Goal: Task Accomplishment & Management: Use online tool/utility

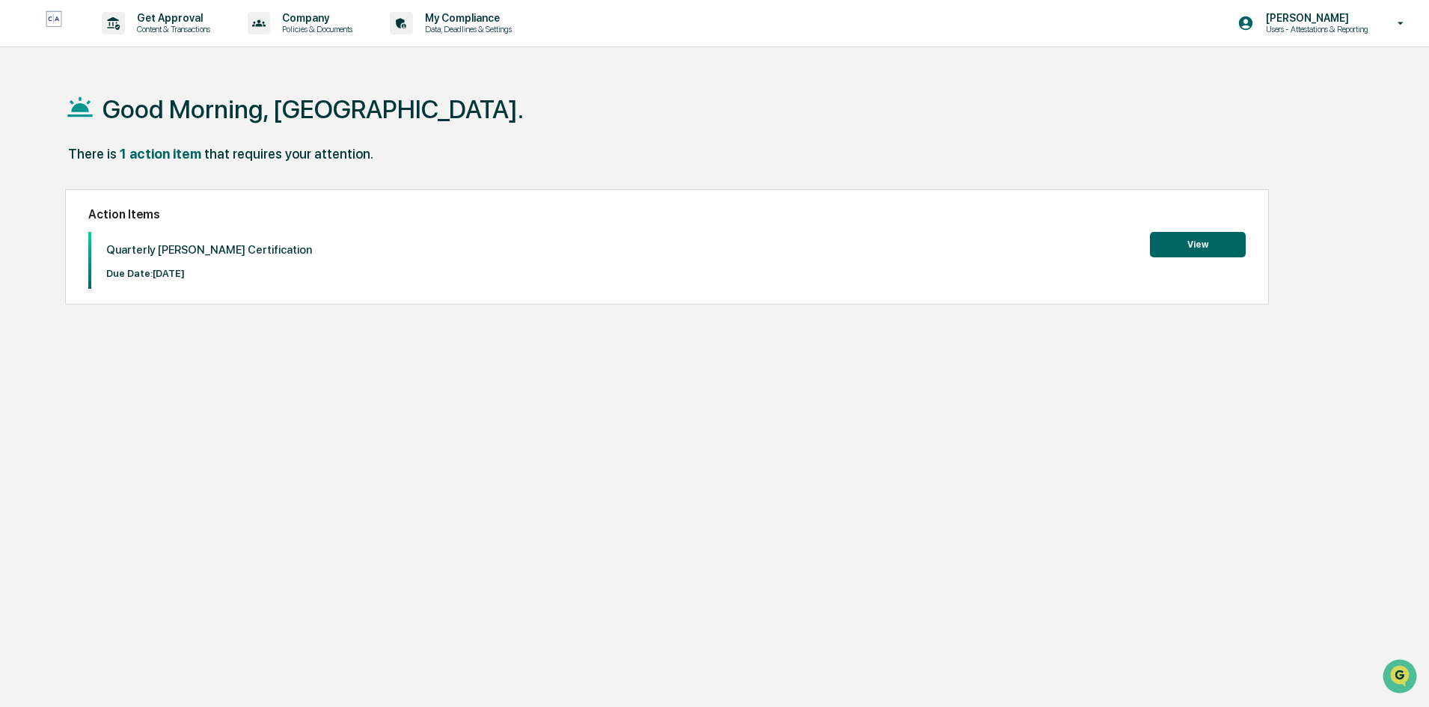
click at [1198, 240] on button "View" at bounding box center [1198, 244] width 96 height 25
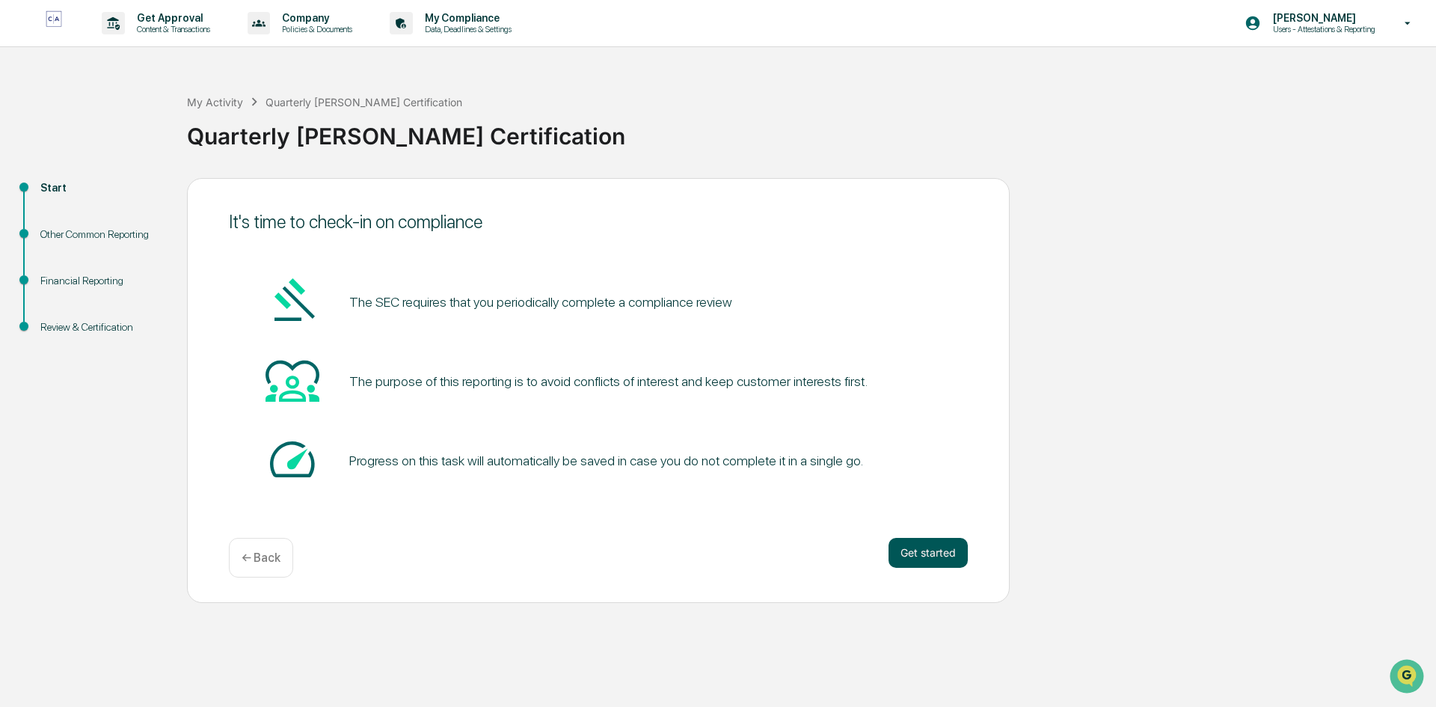
click at [910, 553] on button "Get started" at bounding box center [928, 553] width 79 height 30
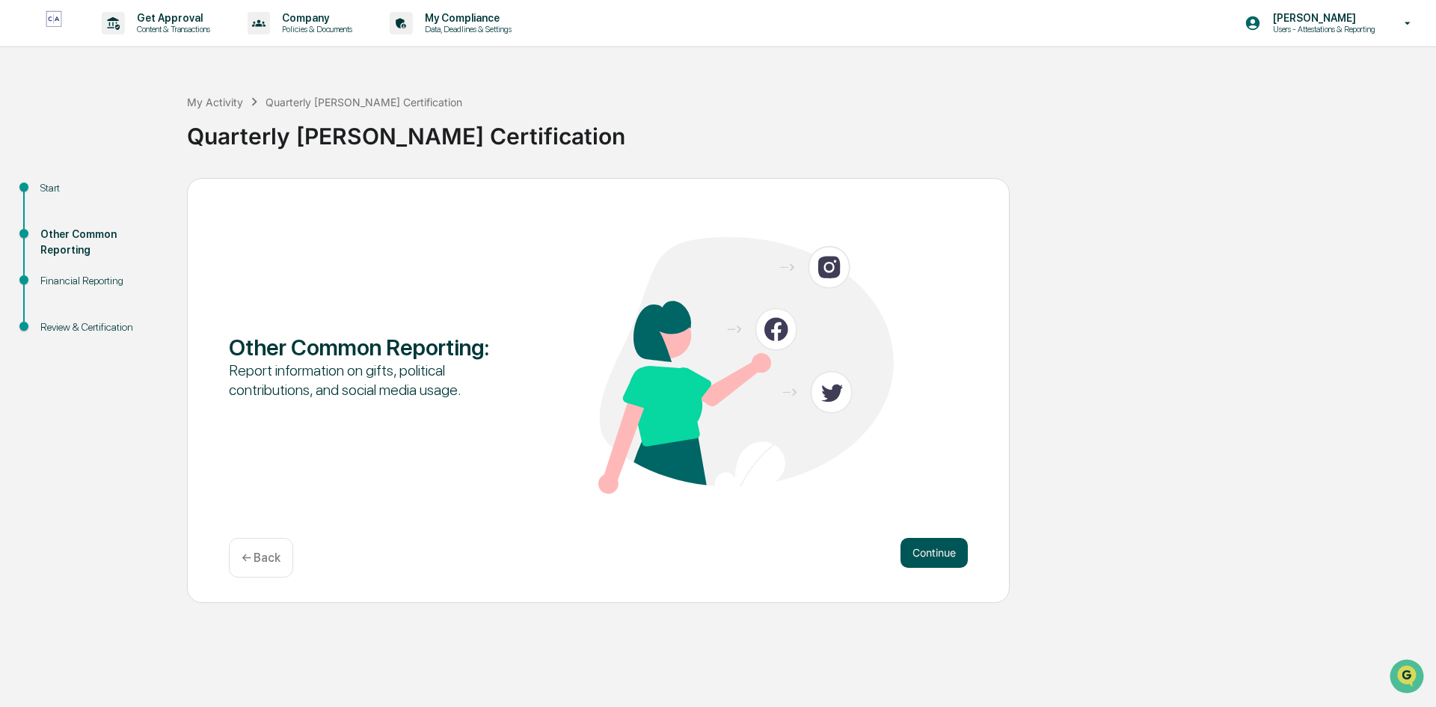
click at [913, 552] on button "Continue" at bounding box center [934, 553] width 67 height 30
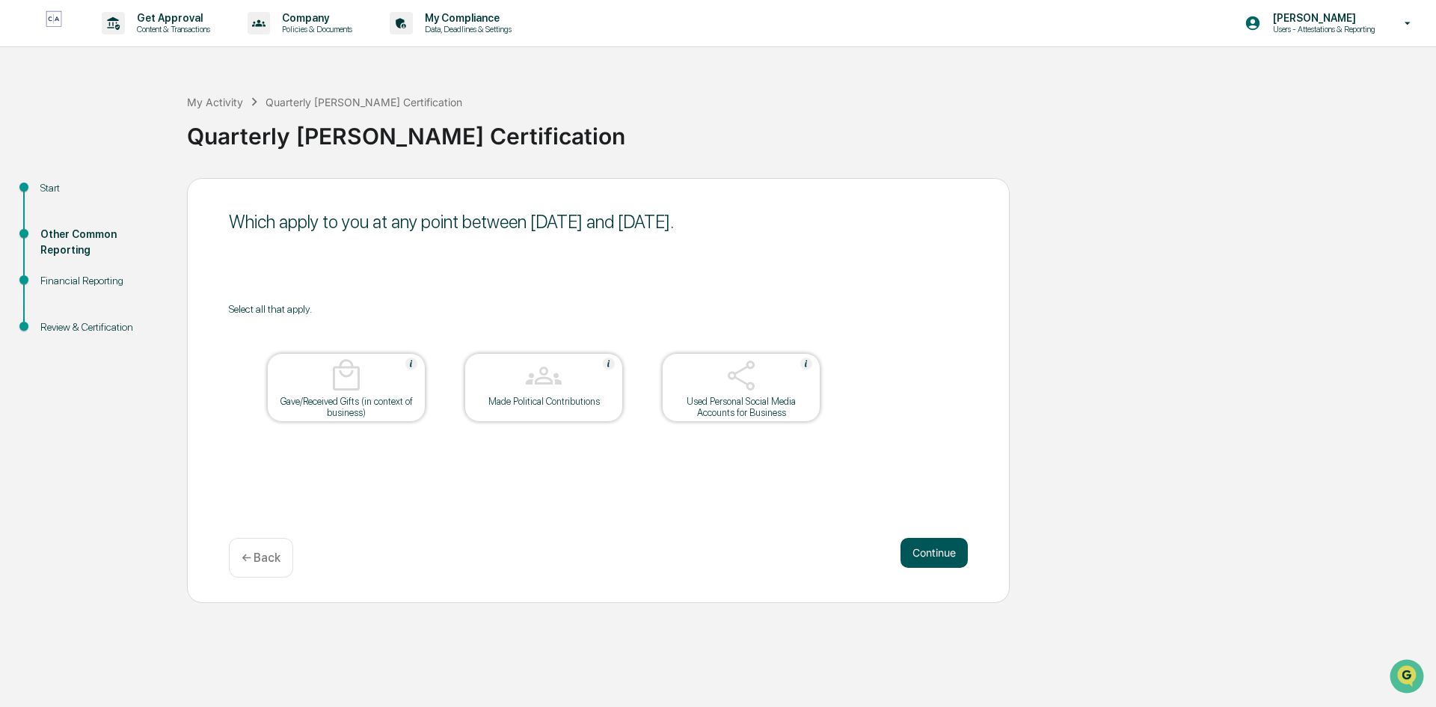
click at [916, 551] on button "Continue" at bounding box center [934, 553] width 67 height 30
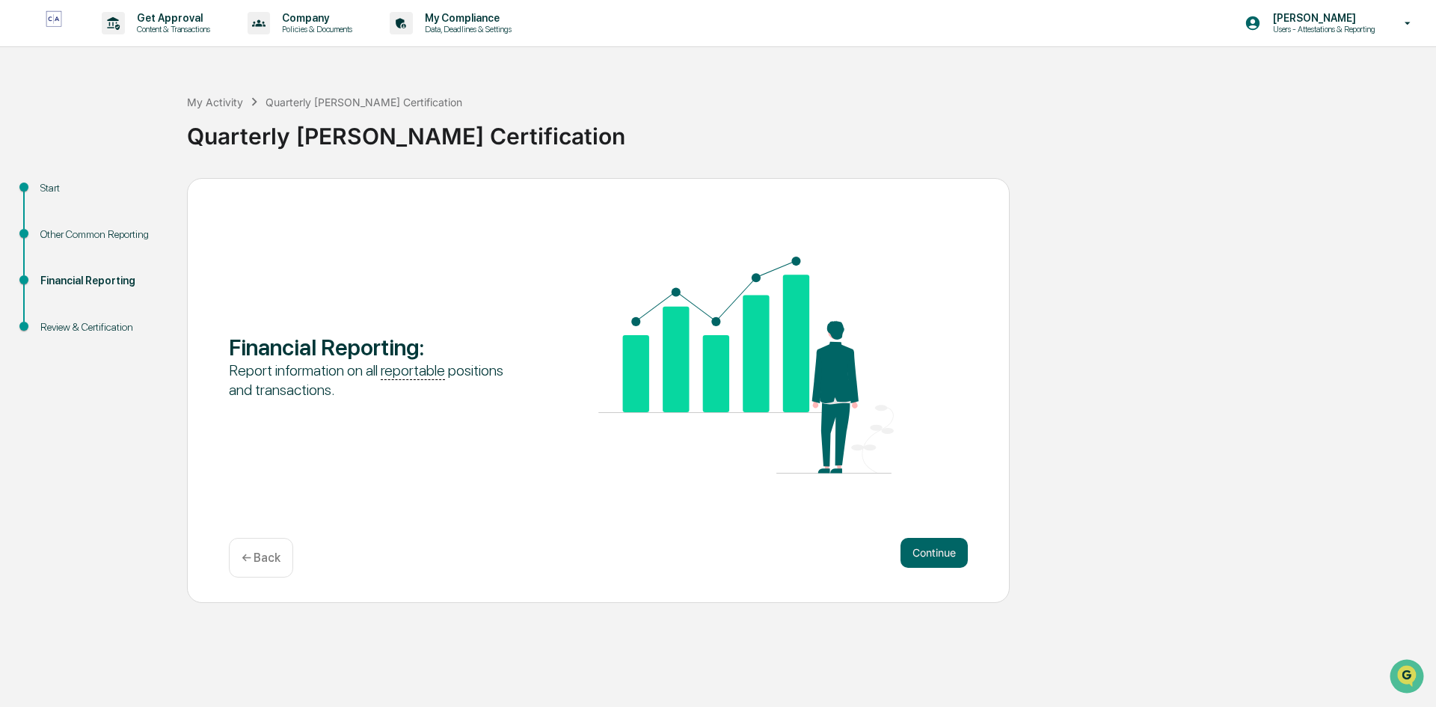
click at [916, 551] on button "Continue" at bounding box center [934, 553] width 67 height 30
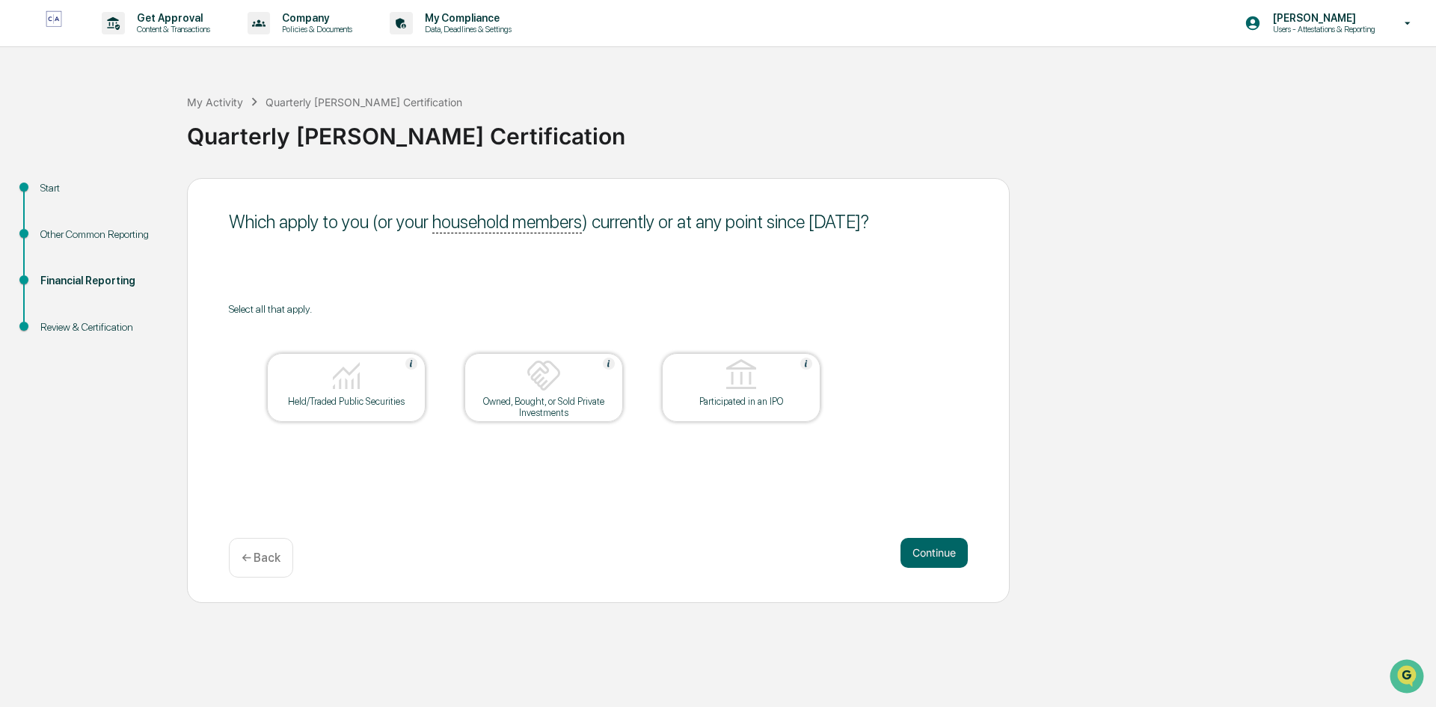
click at [364, 381] on img at bounding box center [346, 376] width 36 height 36
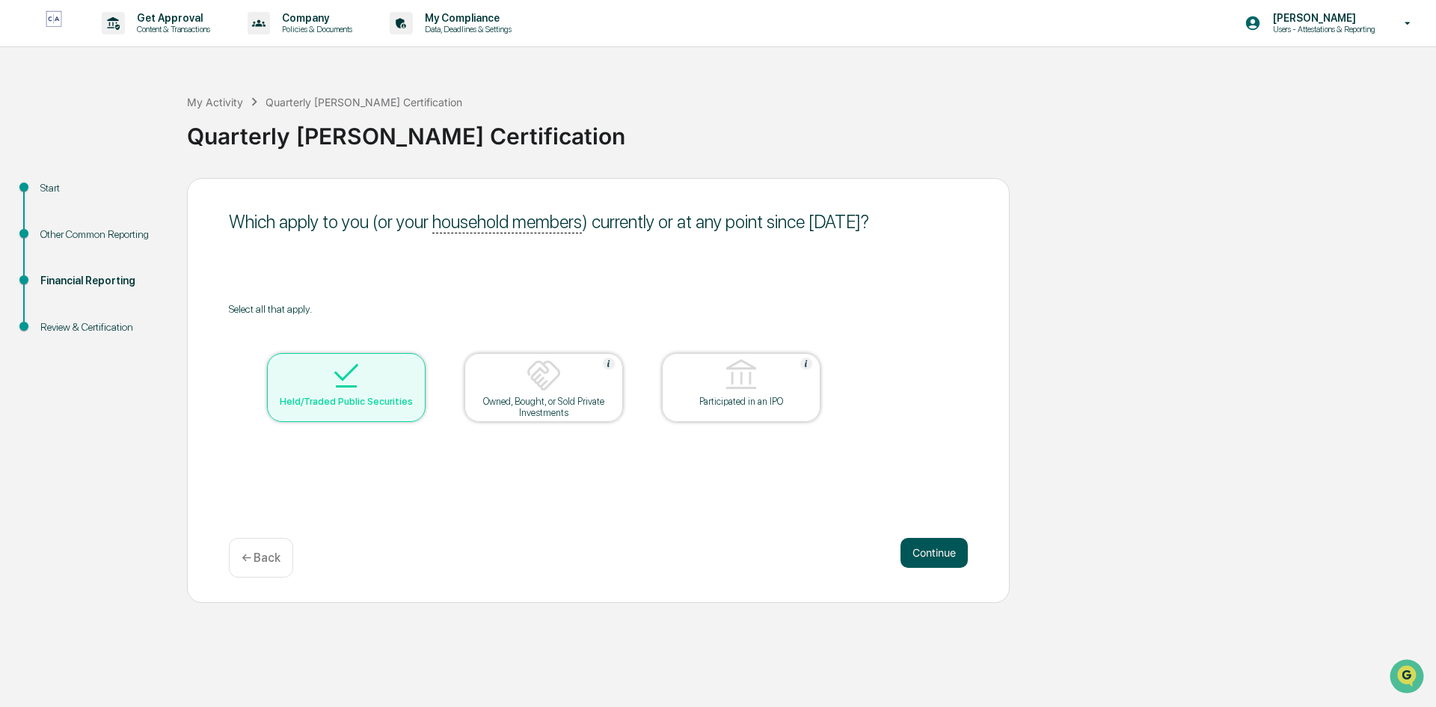
click at [939, 553] on button "Continue" at bounding box center [934, 553] width 67 height 30
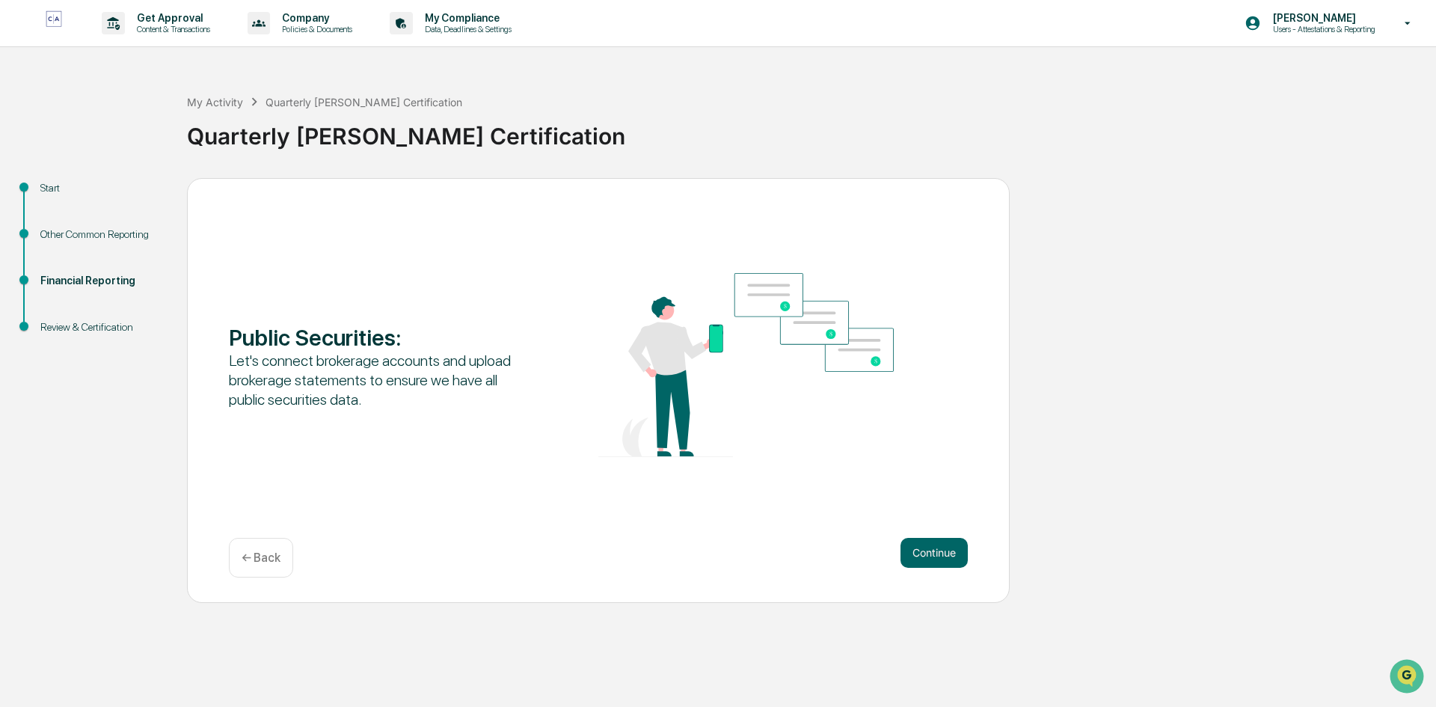
click at [939, 553] on button "Continue" at bounding box center [934, 553] width 67 height 30
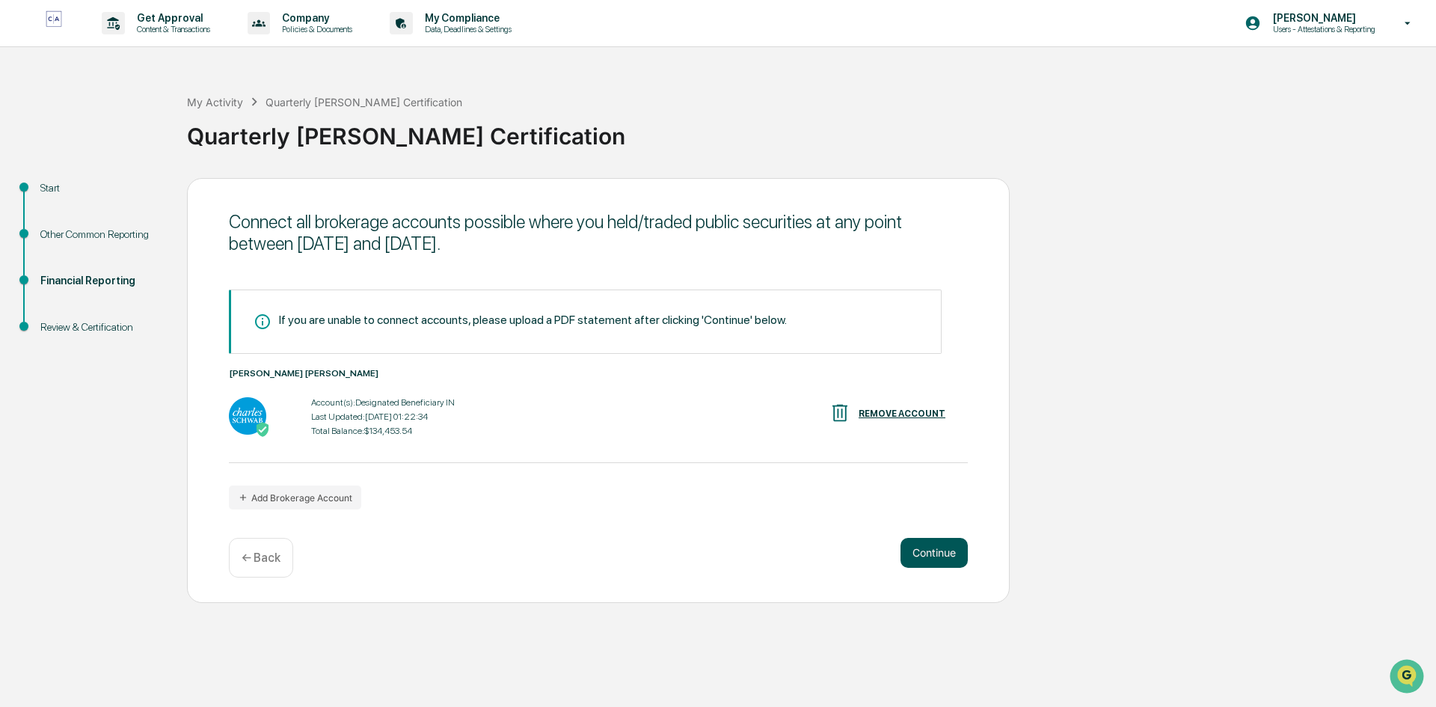
click at [916, 551] on button "Continue" at bounding box center [934, 553] width 67 height 30
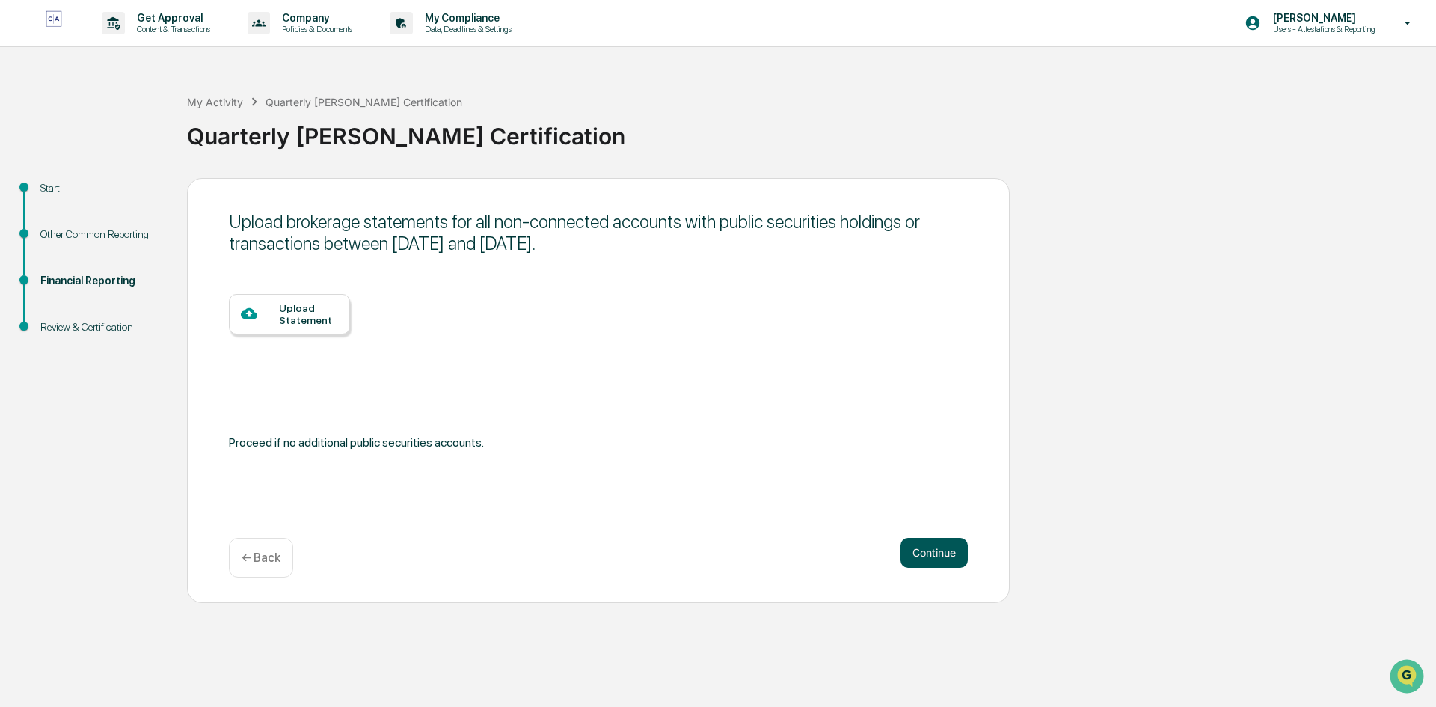
click at [916, 551] on button "Continue" at bounding box center [934, 553] width 67 height 30
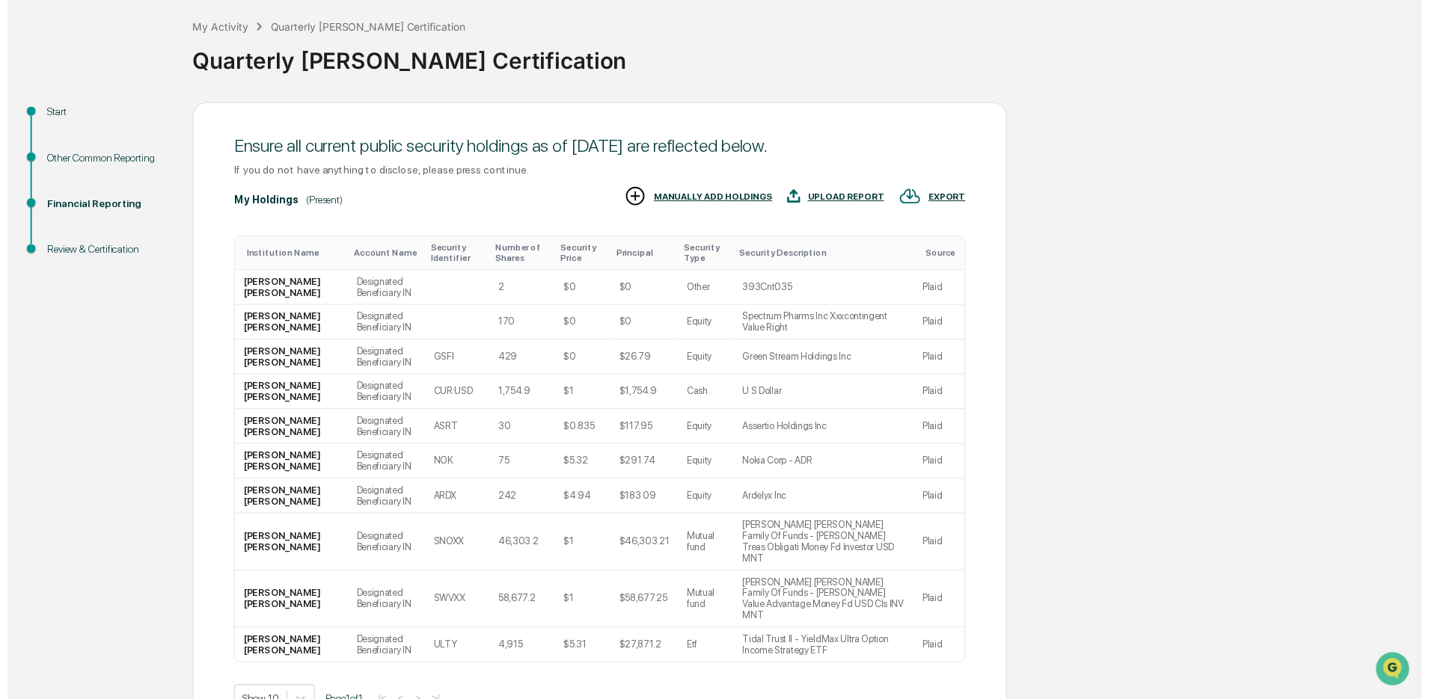
scroll to position [123, 0]
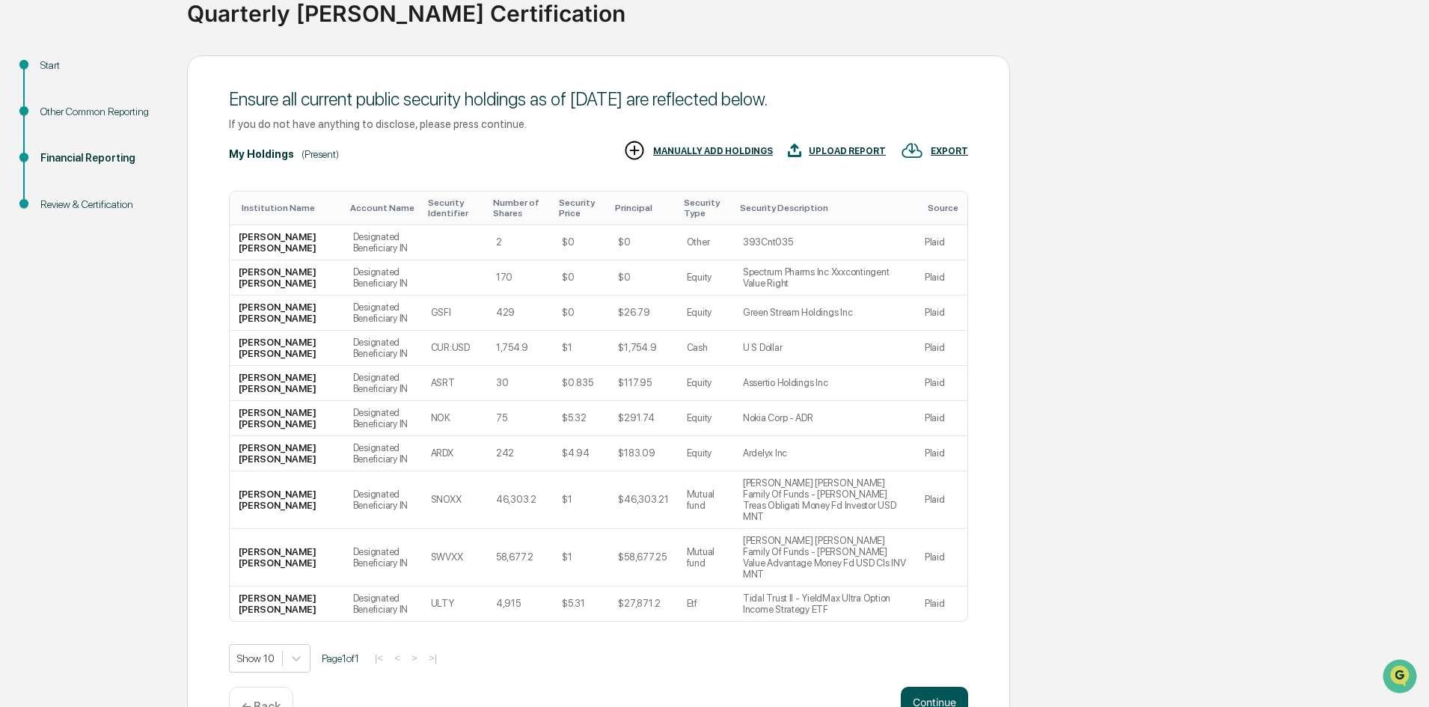
click at [939, 687] on button "Continue" at bounding box center [934, 702] width 67 height 30
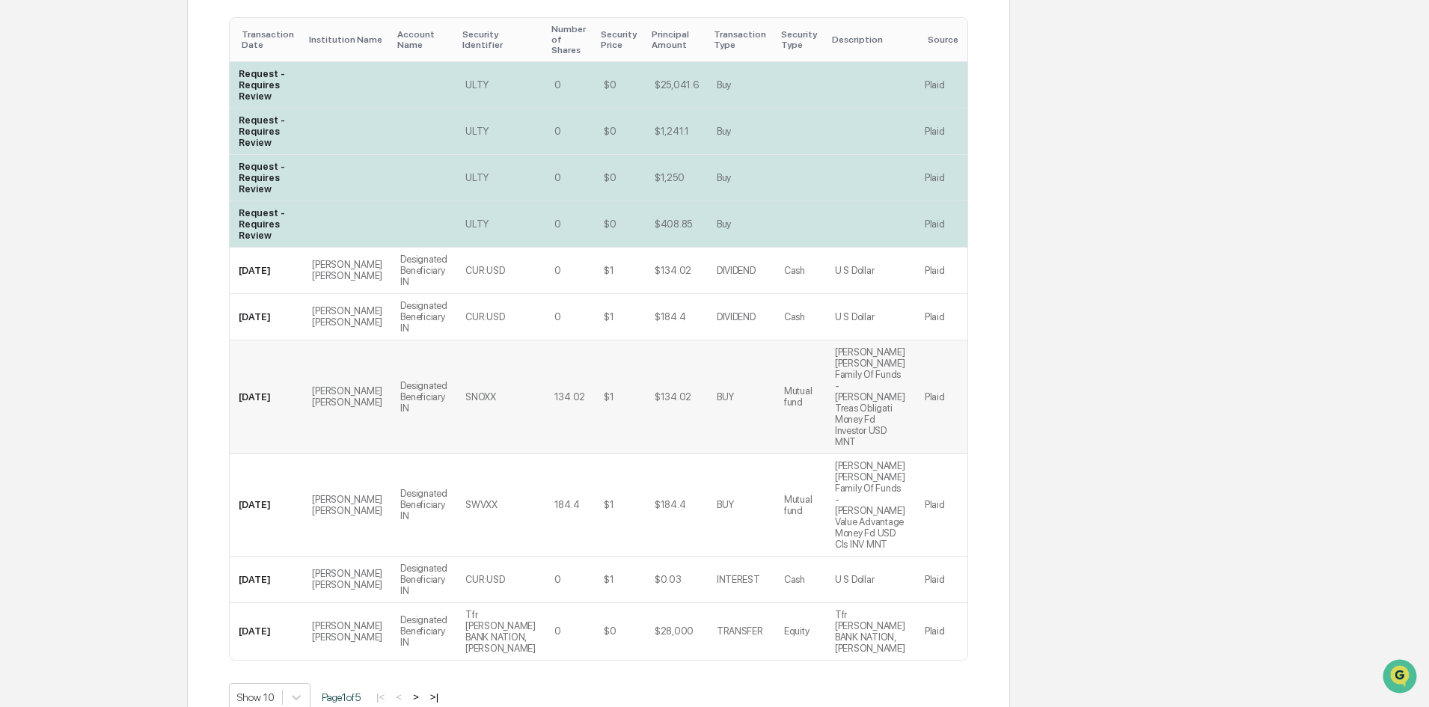
scroll to position [378, 0]
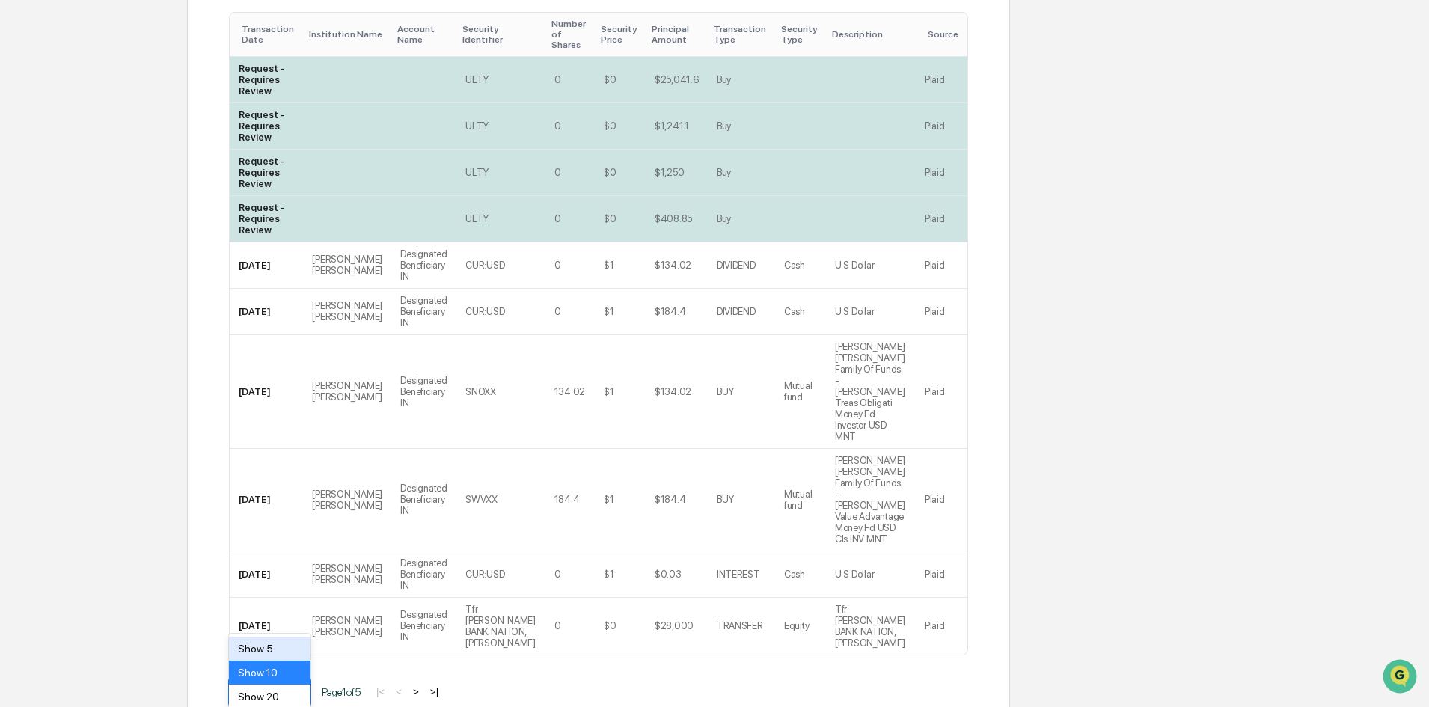
click at [298, 601] on body "Get Approval Content & Transactions Company Policies & Documents My Compliance …" at bounding box center [714, 204] width 1429 height 1164
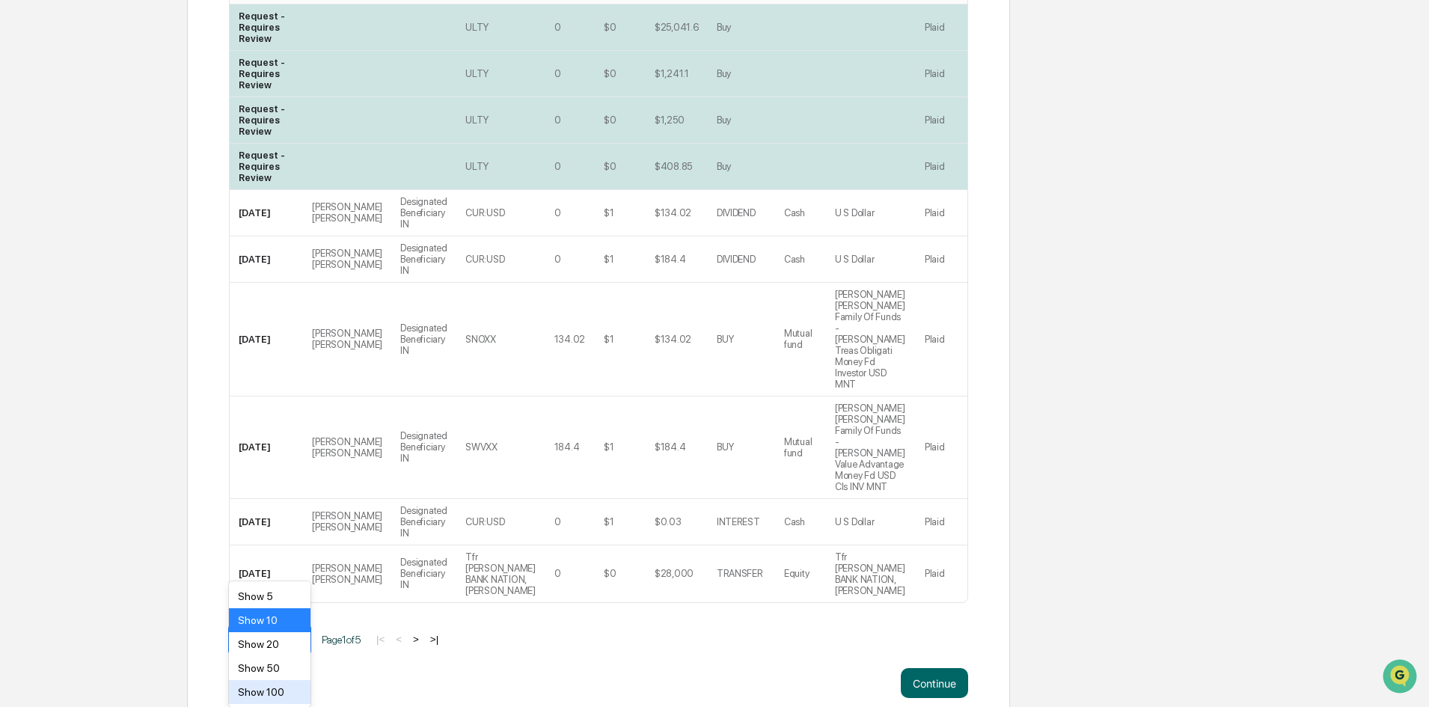
click at [266, 685] on div "Show 100" at bounding box center [270, 692] width 82 height 24
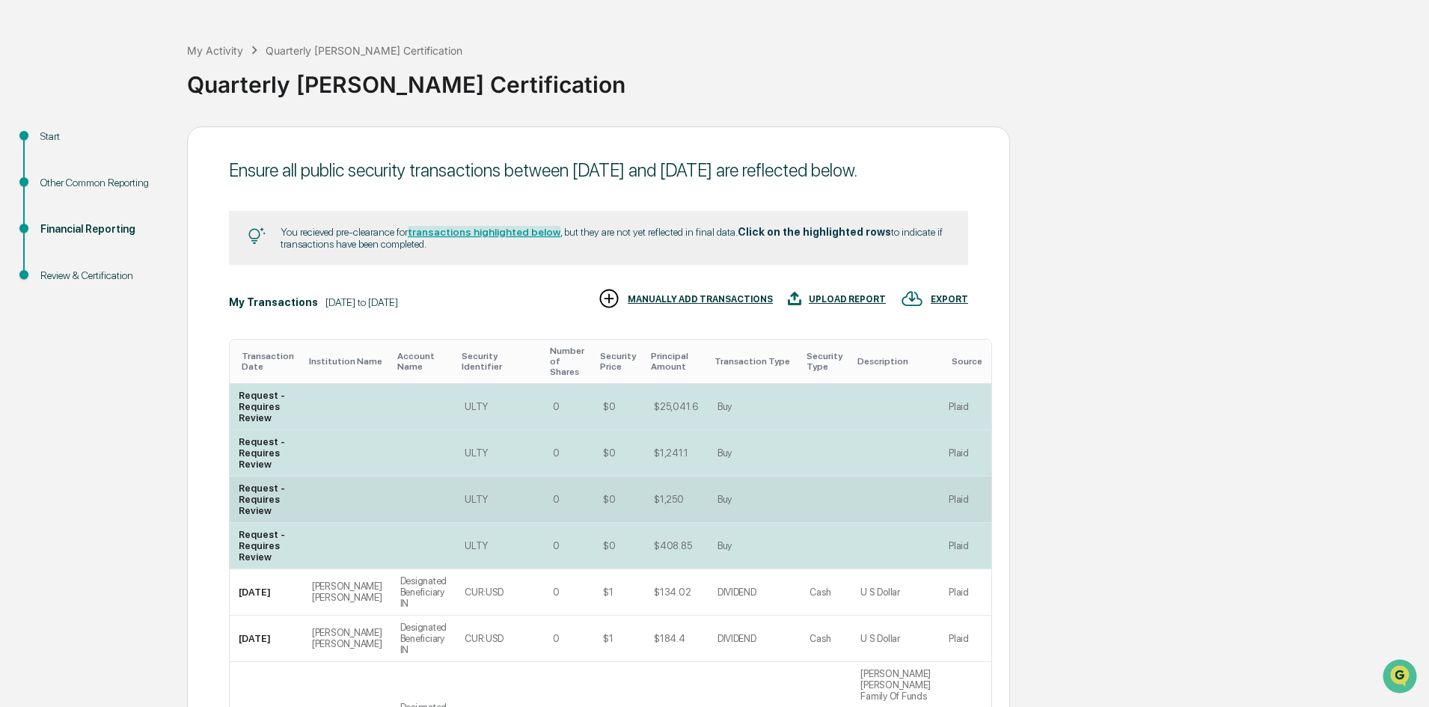
scroll to position [75, 0]
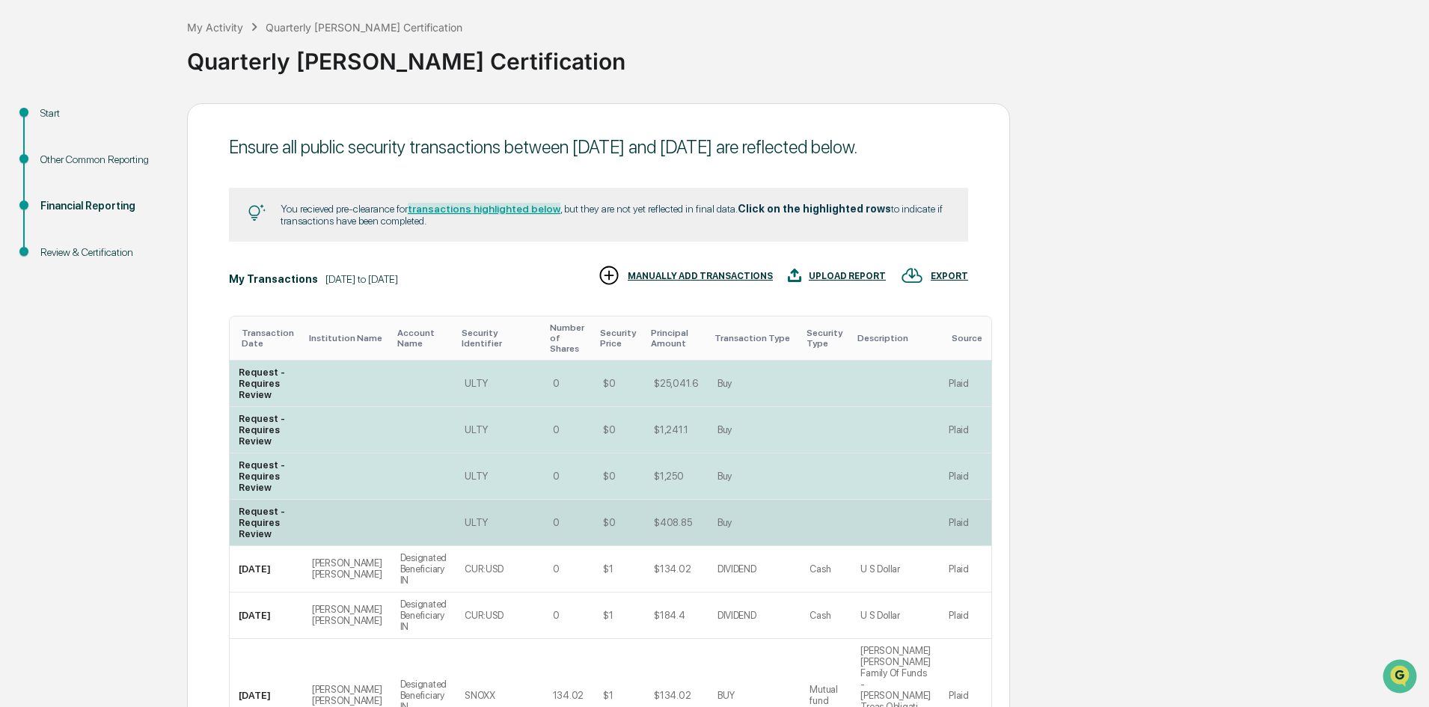
click at [760, 528] on div "Buy" at bounding box center [754, 522] width 75 height 11
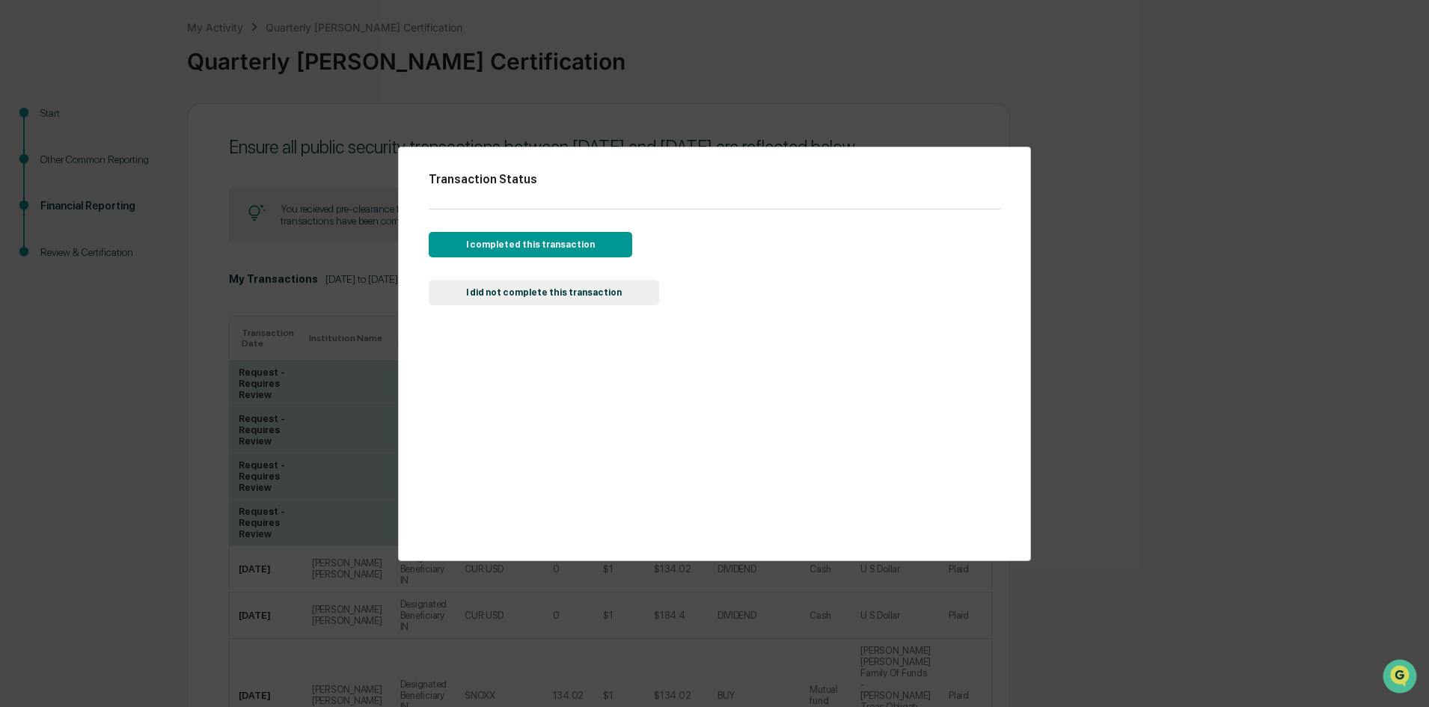
click at [559, 239] on button "I completed this transaction" at bounding box center [530, 244] width 203 height 25
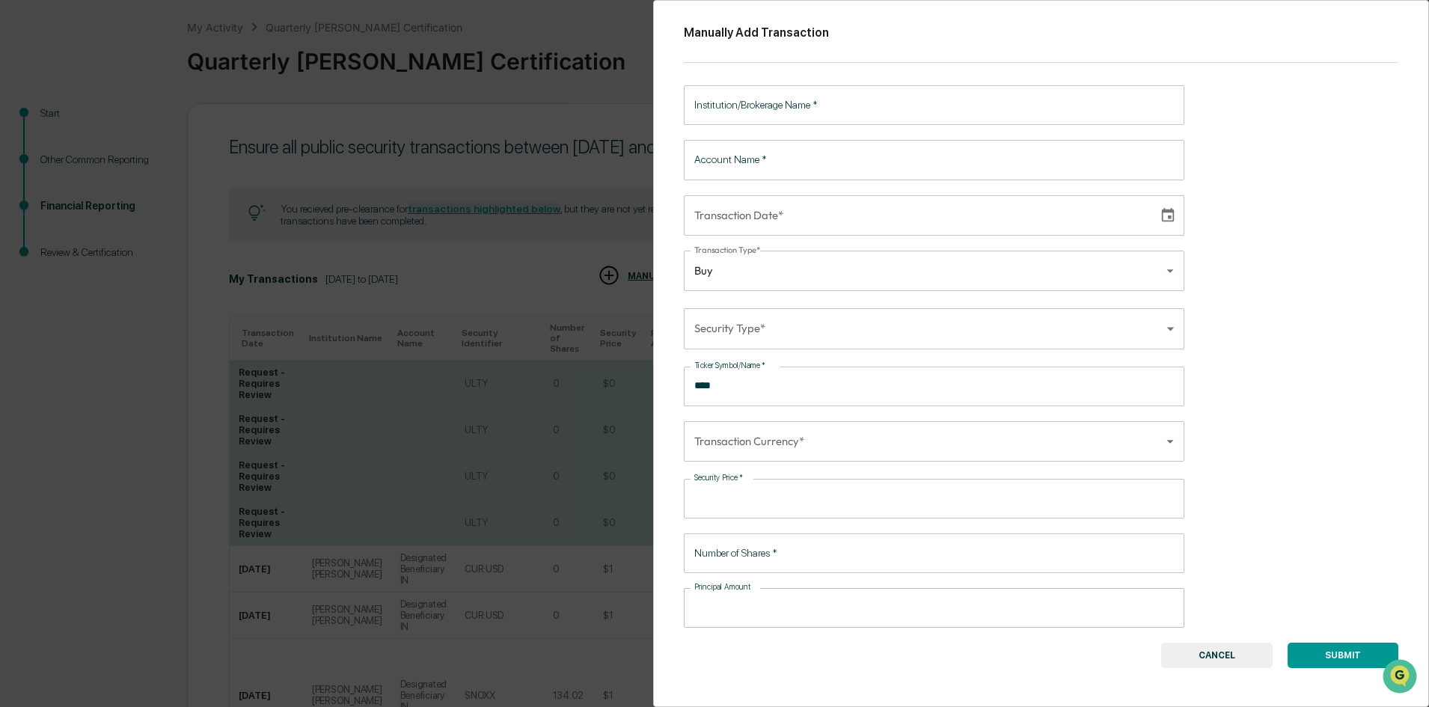
click at [1205, 658] on button "CANCEL" at bounding box center [1216, 655] width 111 height 25
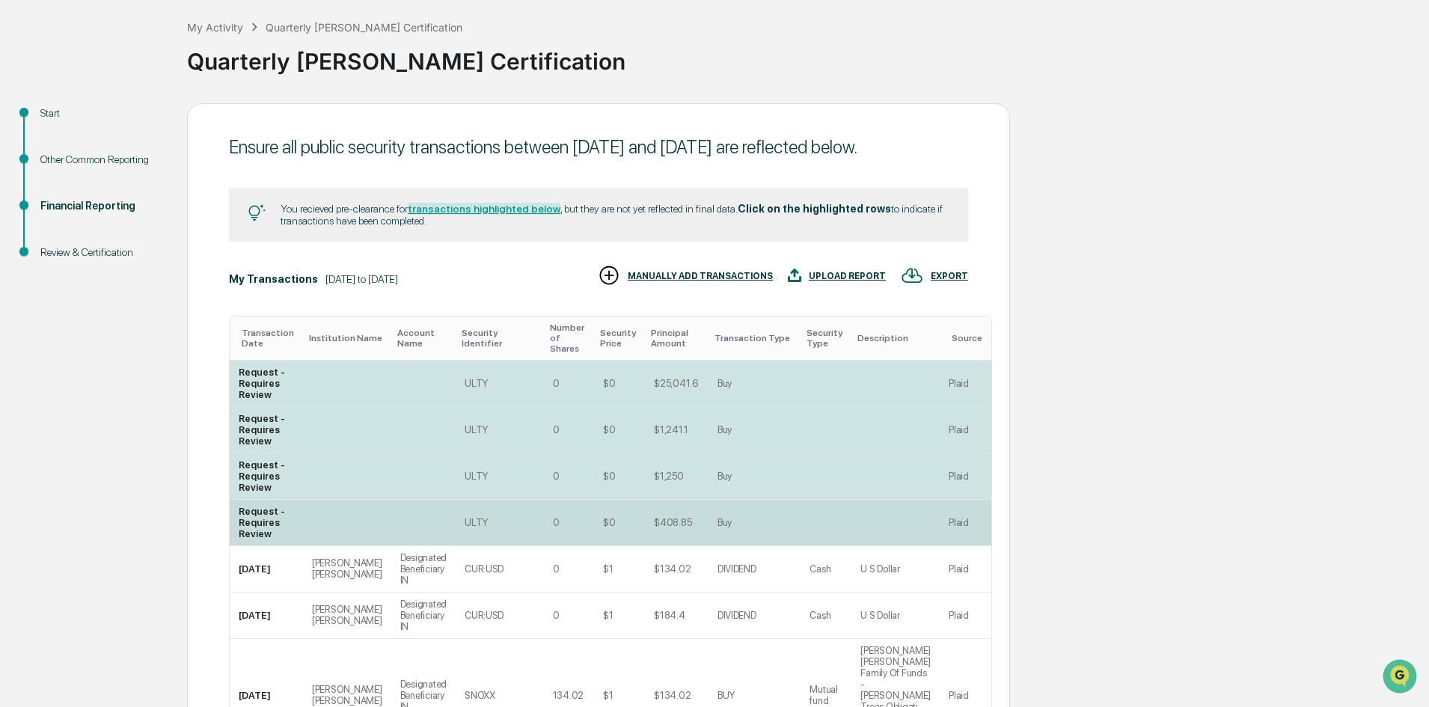
click at [758, 543] on td "Buy" at bounding box center [754, 523] width 93 height 46
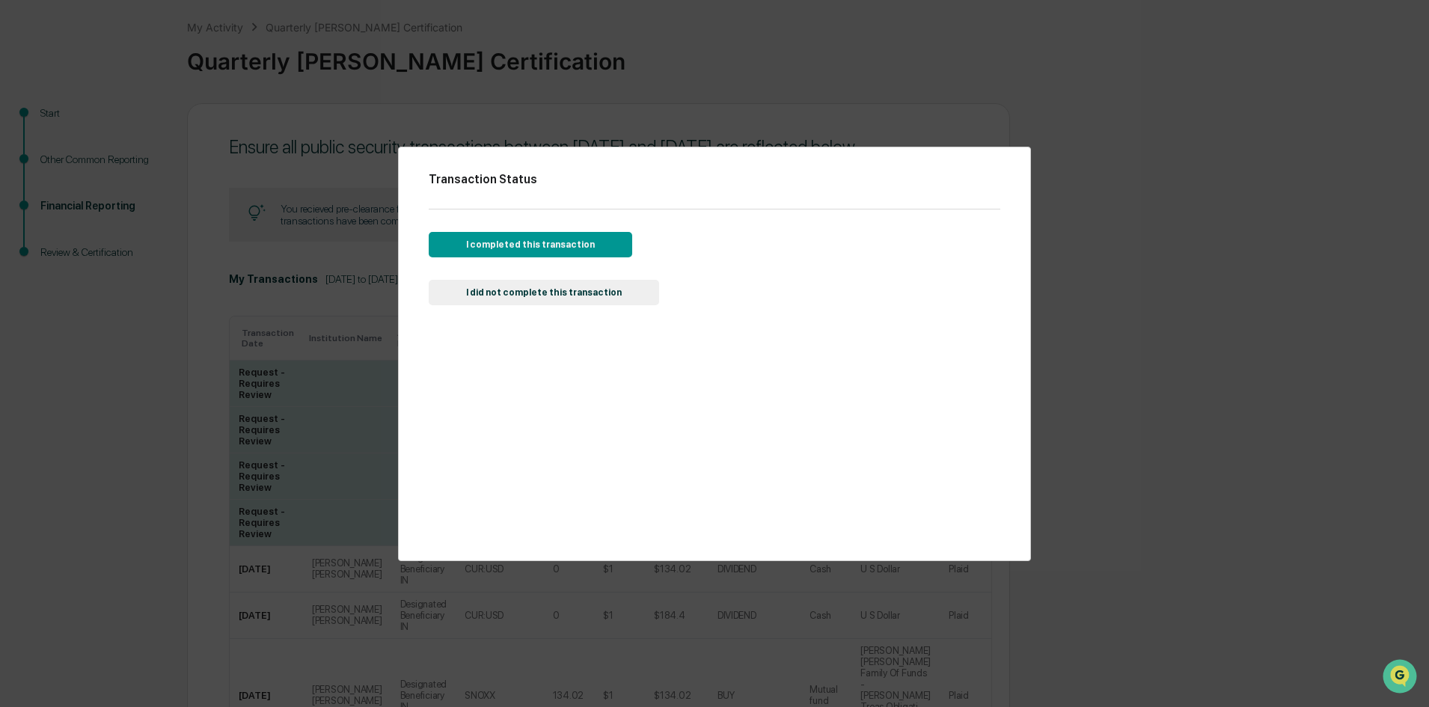
click at [556, 245] on button "I completed this transaction" at bounding box center [530, 244] width 203 height 25
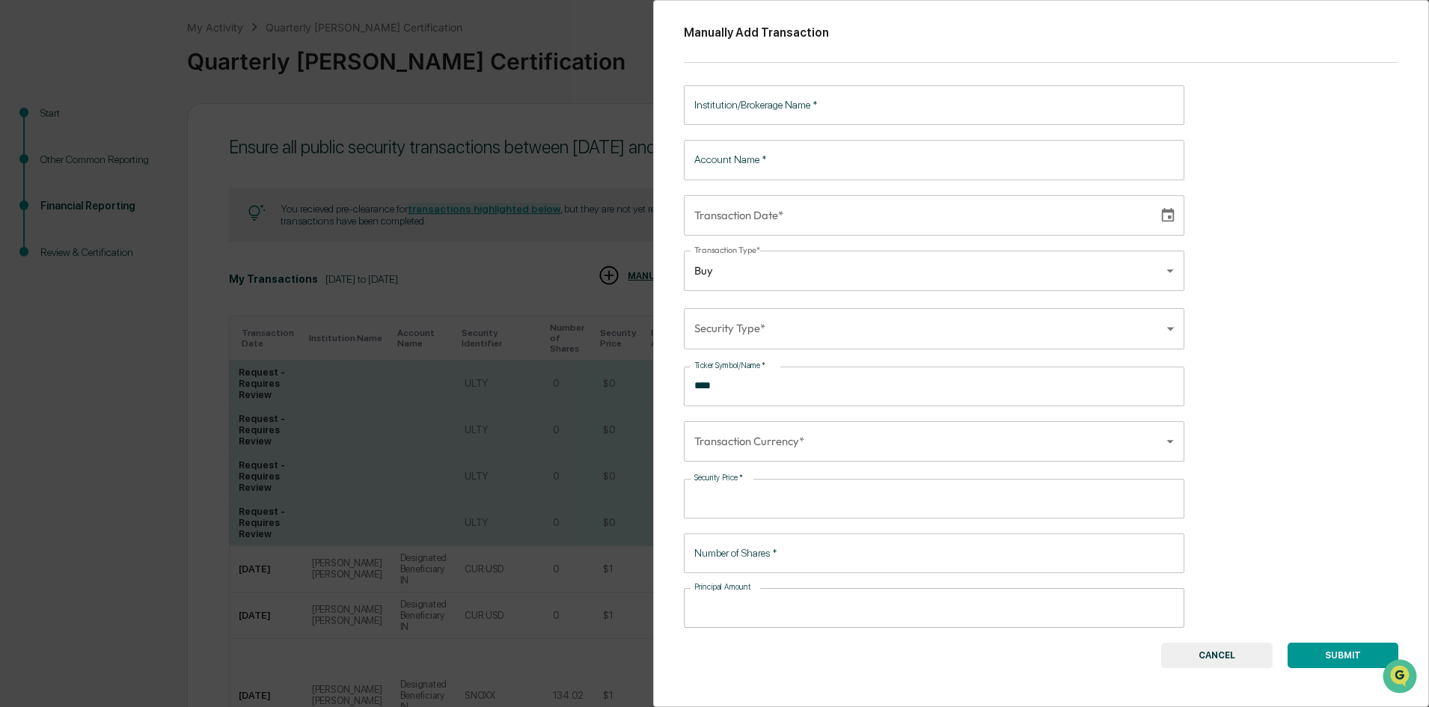
click at [1236, 653] on button "CANCEL" at bounding box center [1216, 655] width 111 height 25
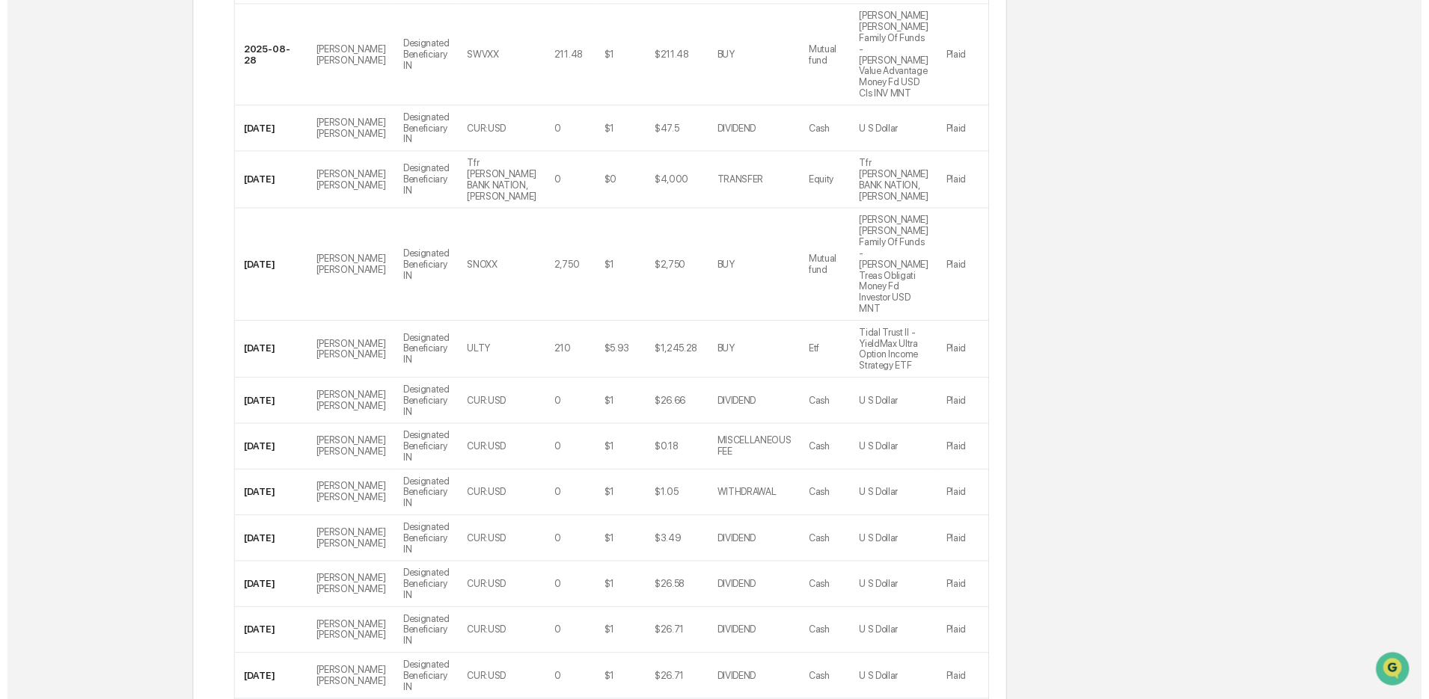
scroll to position [2465, 0]
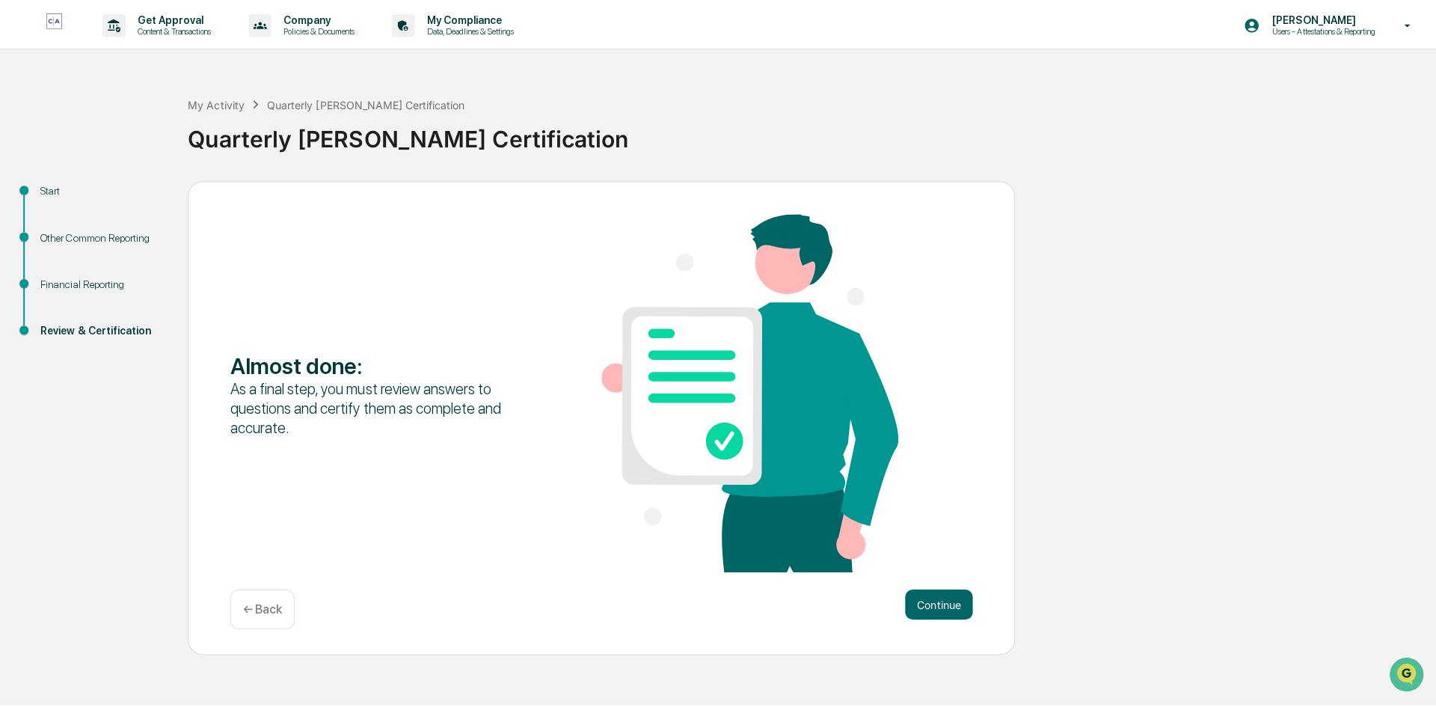
scroll to position [0, 0]
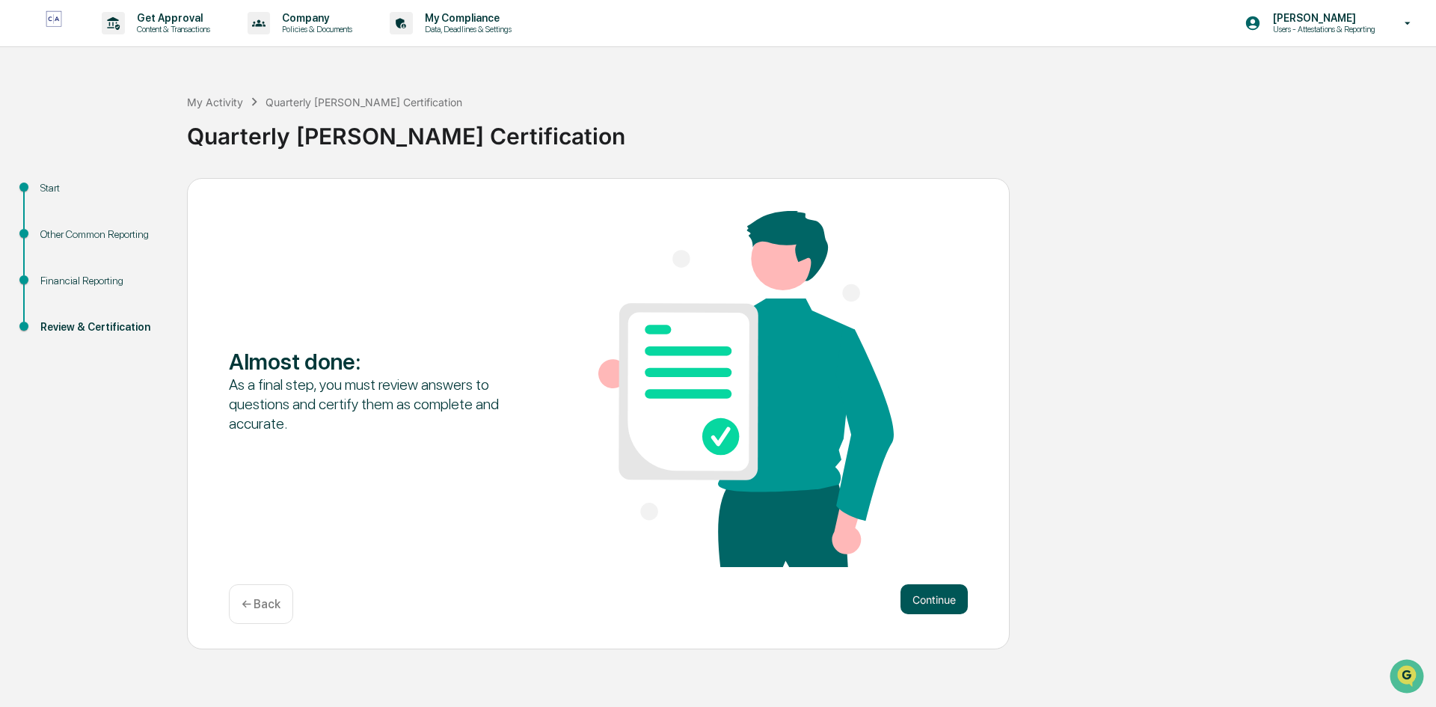
click at [912, 593] on button "Continue" at bounding box center [934, 599] width 67 height 30
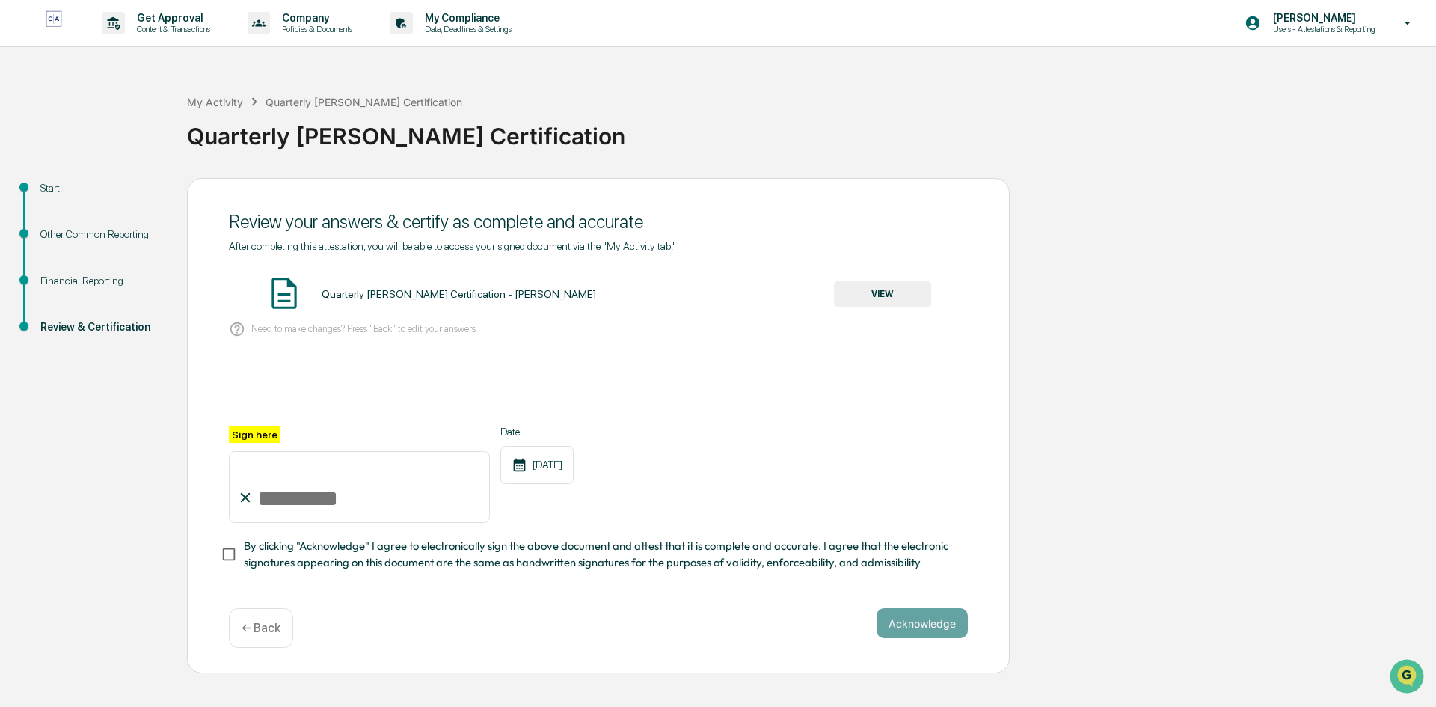
click at [879, 297] on button "VIEW" at bounding box center [882, 293] width 97 height 25
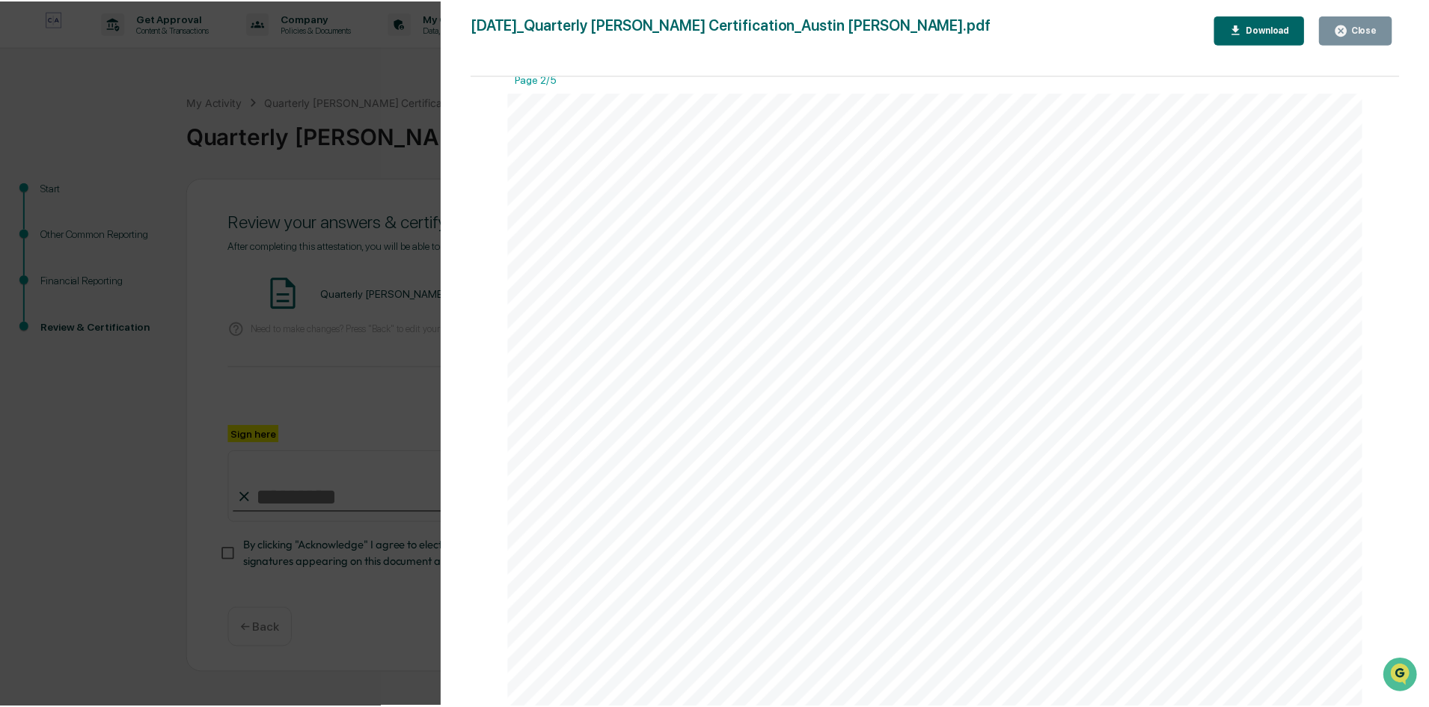
scroll to position [1183, 0]
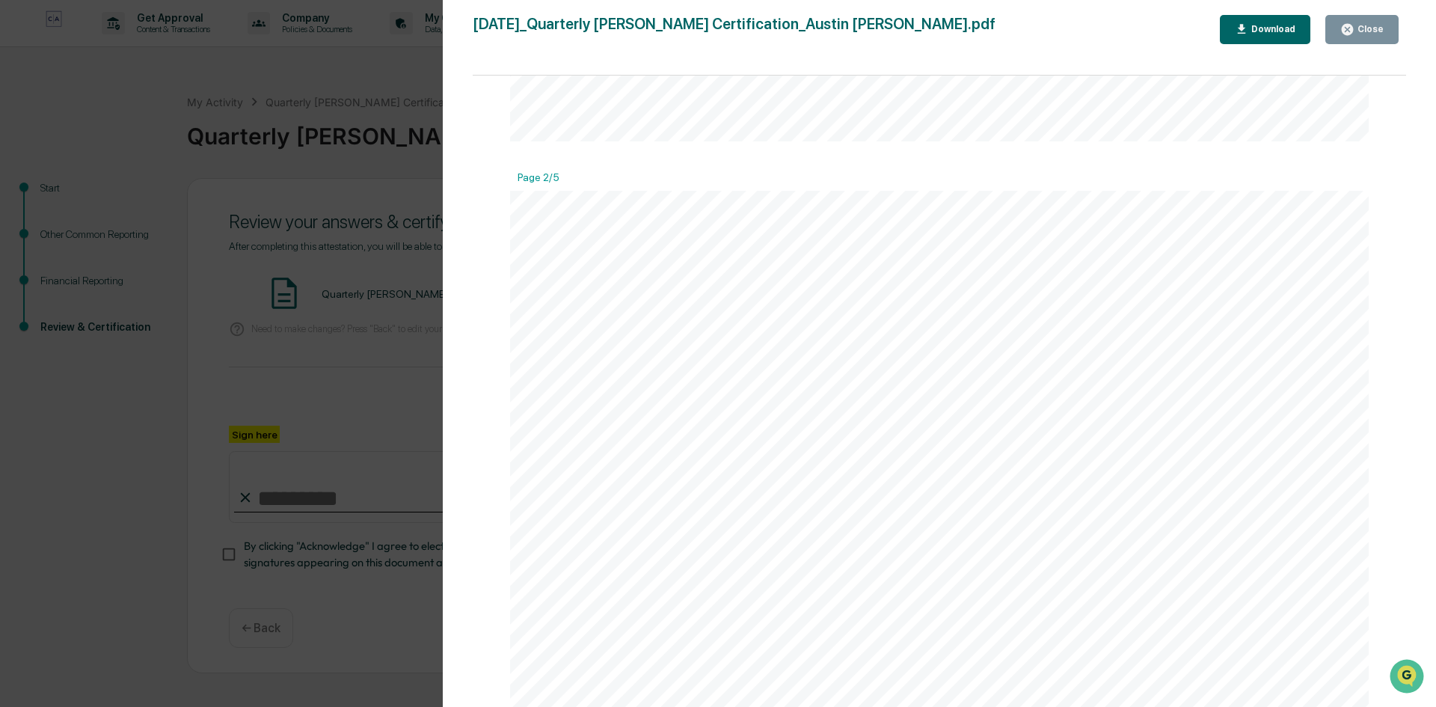
click at [1376, 29] on div "Close" at bounding box center [1369, 29] width 29 height 10
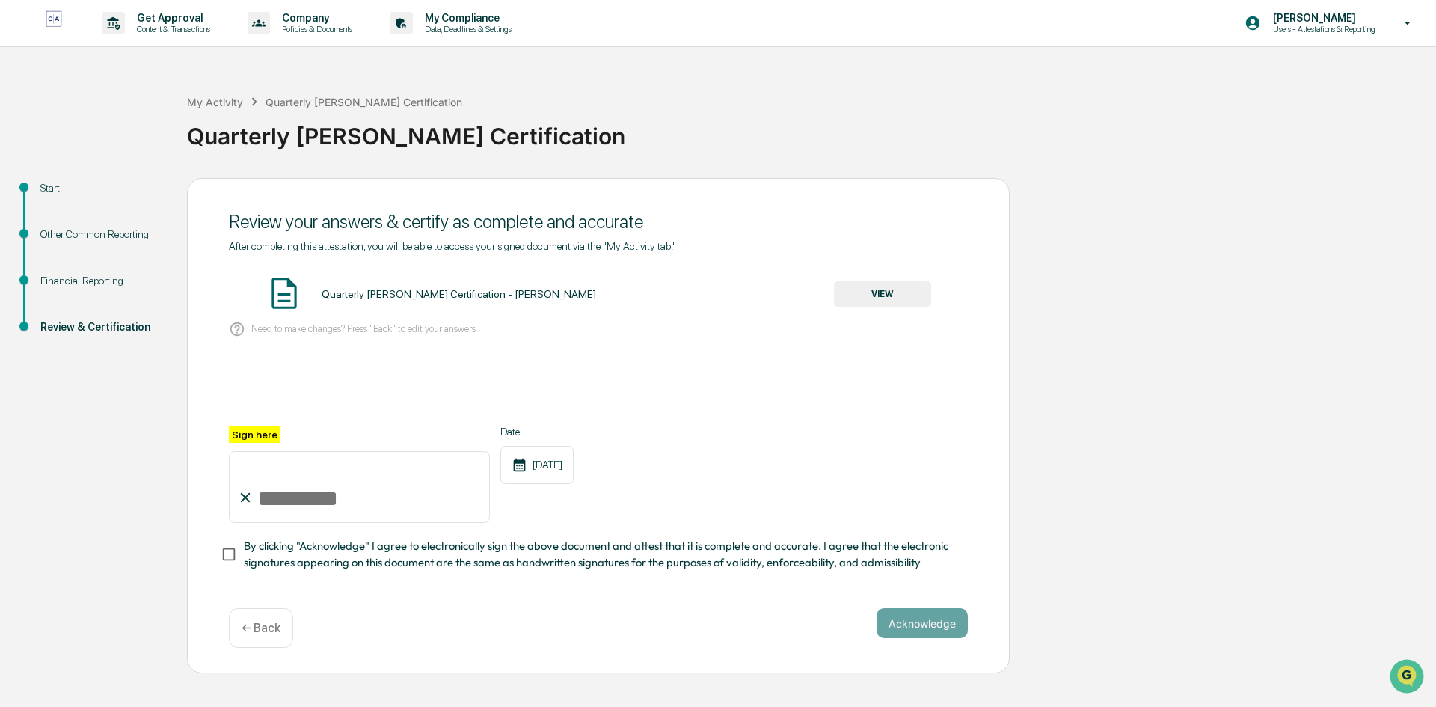
click at [322, 489] on input "Sign here" at bounding box center [359, 487] width 261 height 72
type input "**********"
click at [910, 627] on button "Acknowledge" at bounding box center [922, 623] width 91 height 30
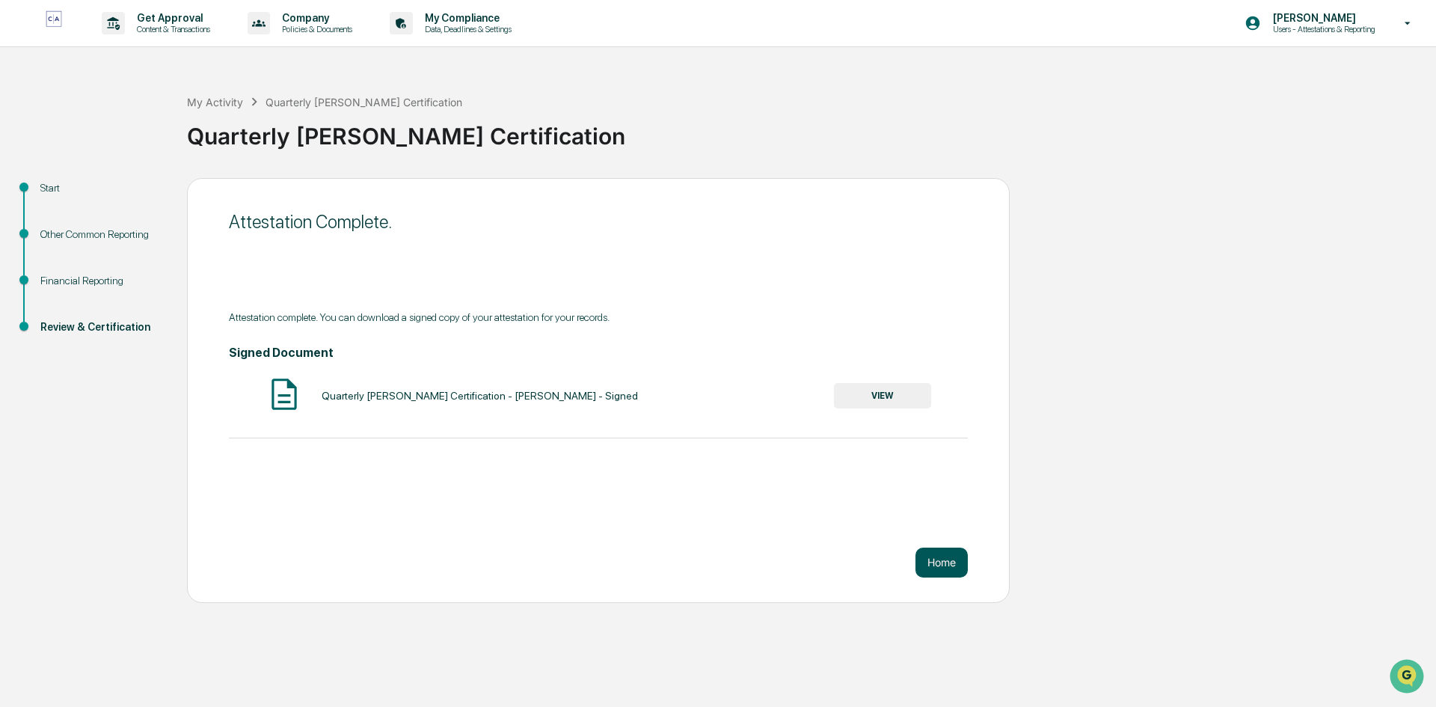
click at [937, 557] on button "Home" at bounding box center [942, 563] width 52 height 30
